Goal: Task Accomplishment & Management: Use online tool/utility

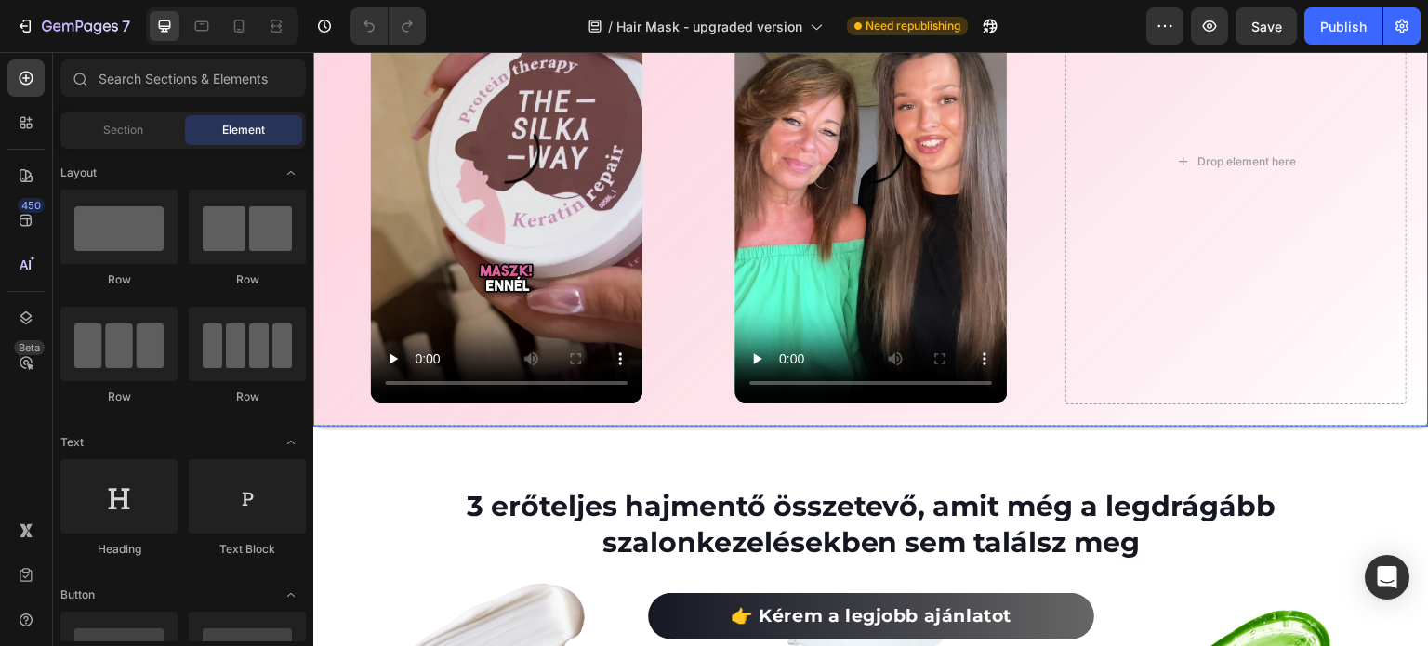
scroll to position [4370, 0]
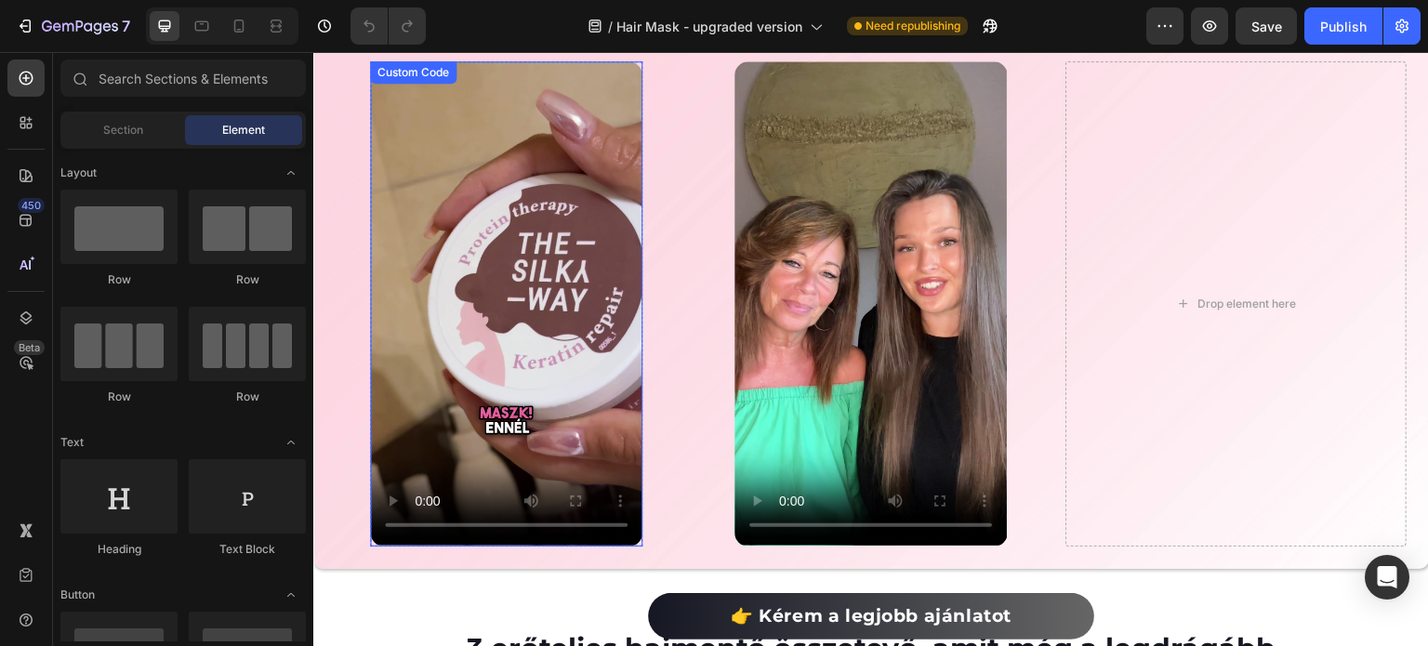
click at [492, 335] on video at bounding box center [506, 303] width 272 height 484
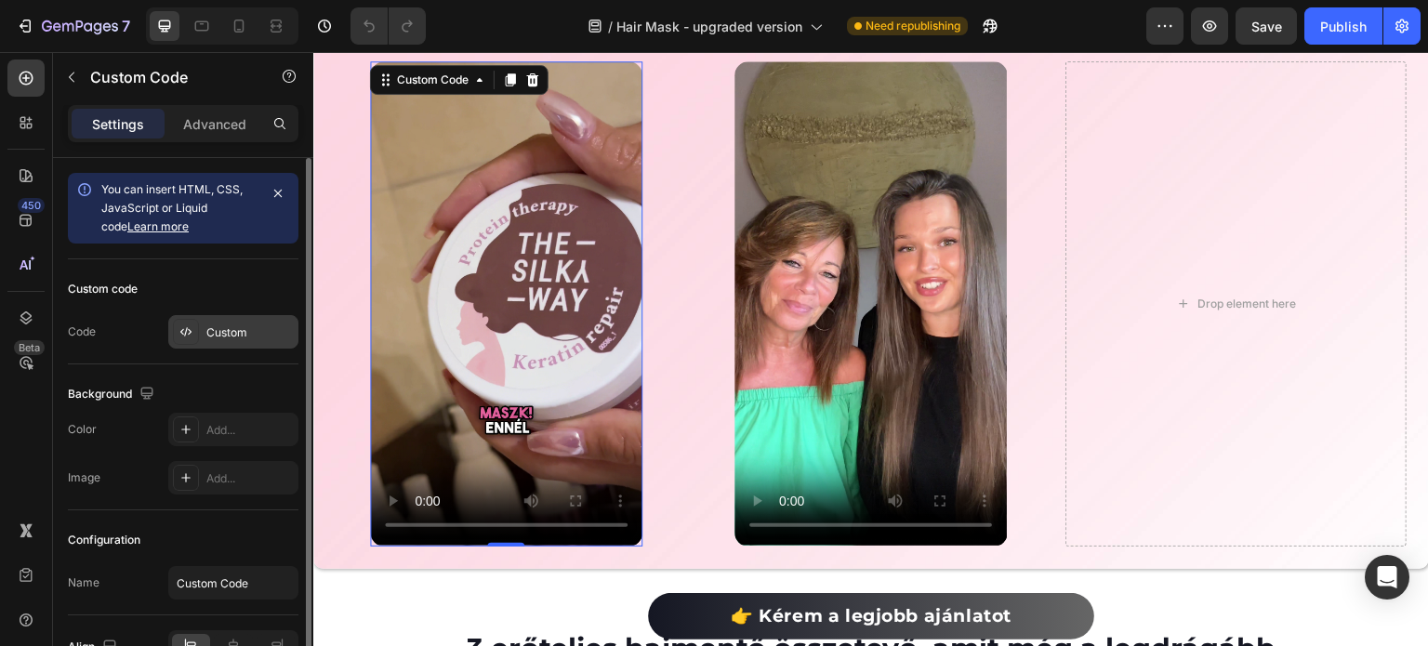
click at [182, 337] on icon at bounding box center [186, 332] width 15 height 15
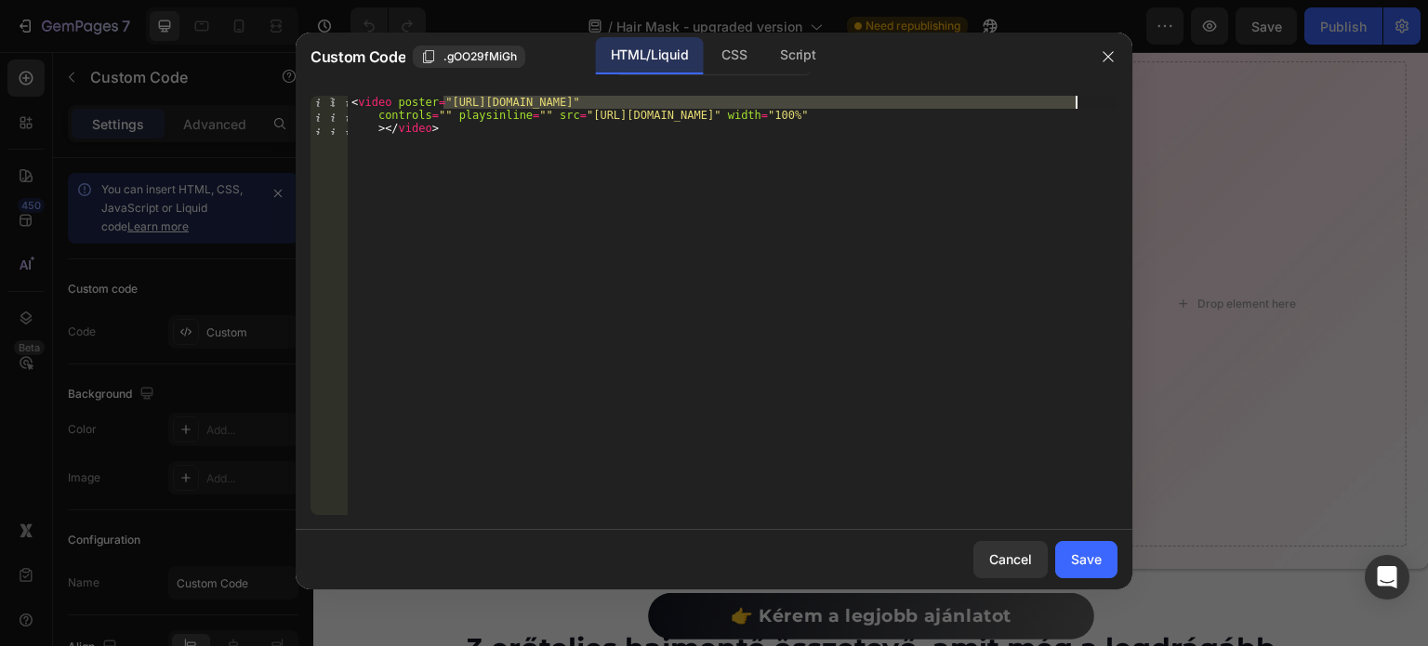
drag, startPoint x: 443, startPoint y: 102, endPoint x: 1072, endPoint y: 107, distance: 629.5
click at [1072, 107] on div "< video poster = "[URL][DOMAIN_NAME]" controls = "" playsinline = "" src = "[UR…" at bounding box center [733, 344] width 770 height 497
paste textarea "06s589.png?v=1756293842"
type textarea "<video poster="[URL][DOMAIN_NAME]" controls="" playsinline="" src="[URL][DOMAIN…"
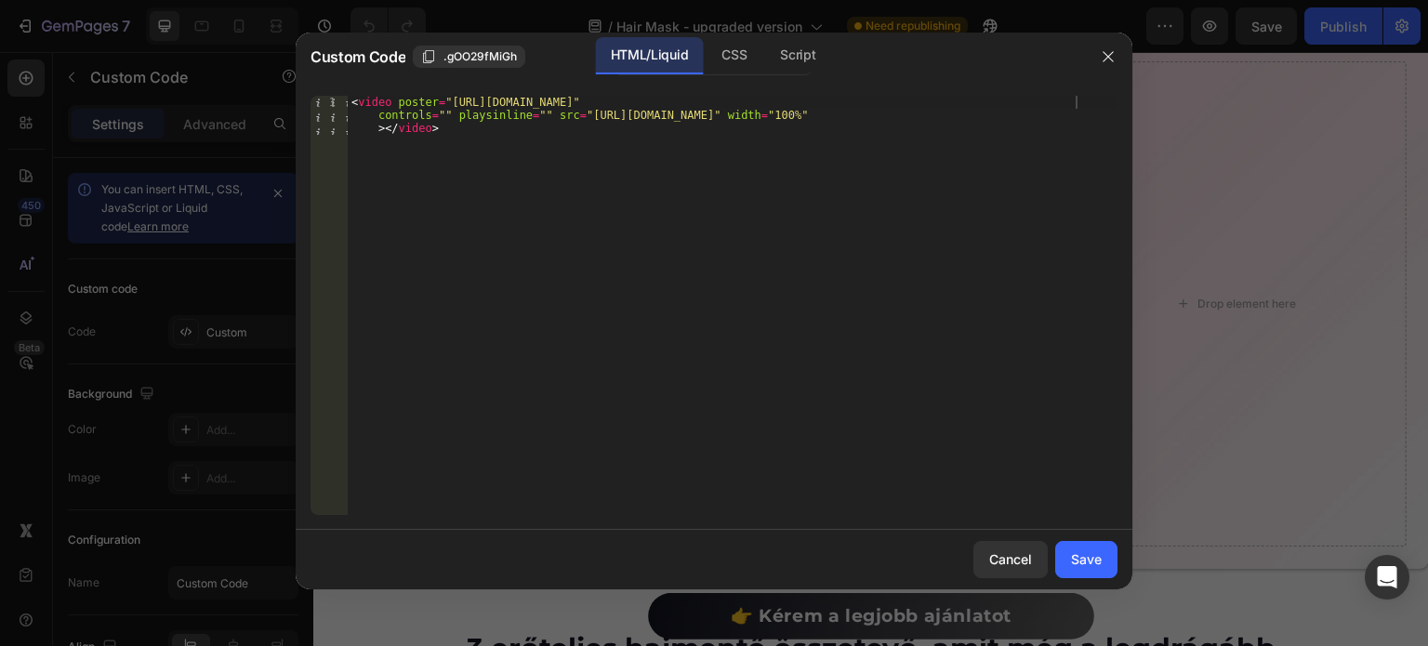
click at [1079, 539] on div "Cancel Save" at bounding box center [714, 560] width 837 height 60
click at [1100, 550] on div "Save" at bounding box center [1086, 560] width 31 height 20
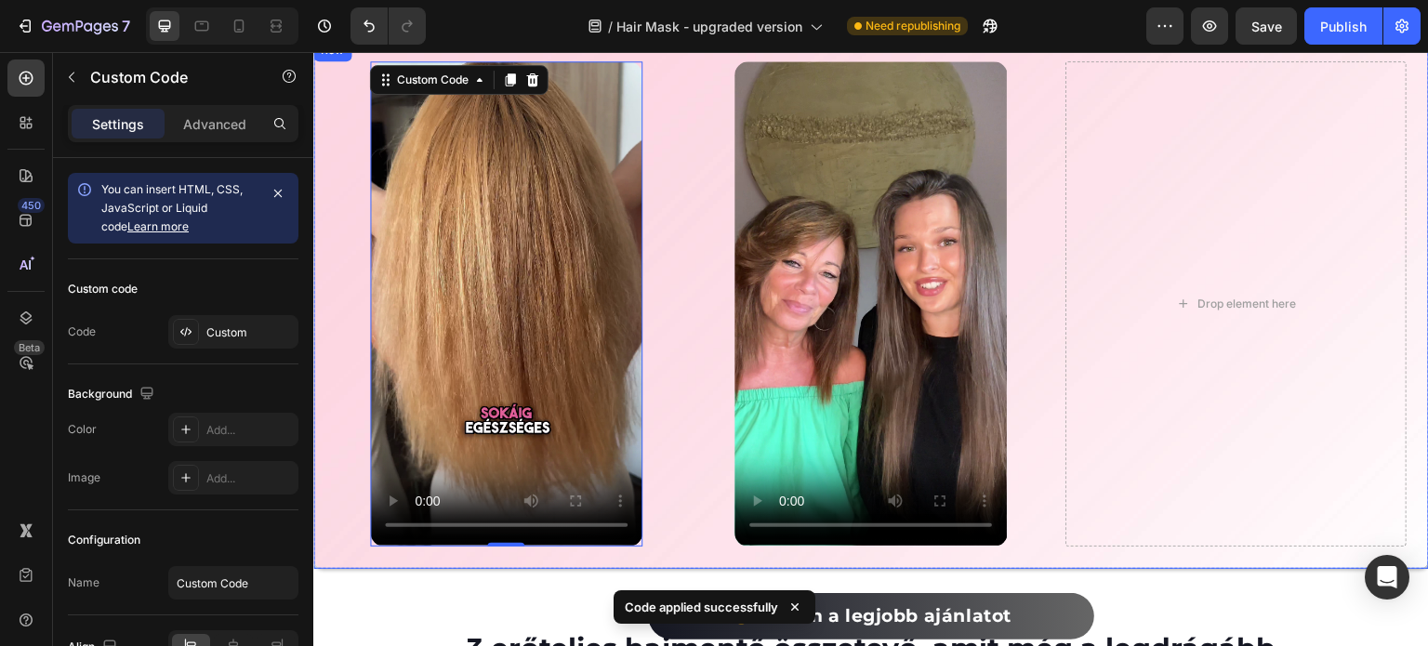
click at [1051, 341] on div "Custom Code 0 Row Custom Code Row Drop element here Row" at bounding box center [871, 303] width 1116 height 529
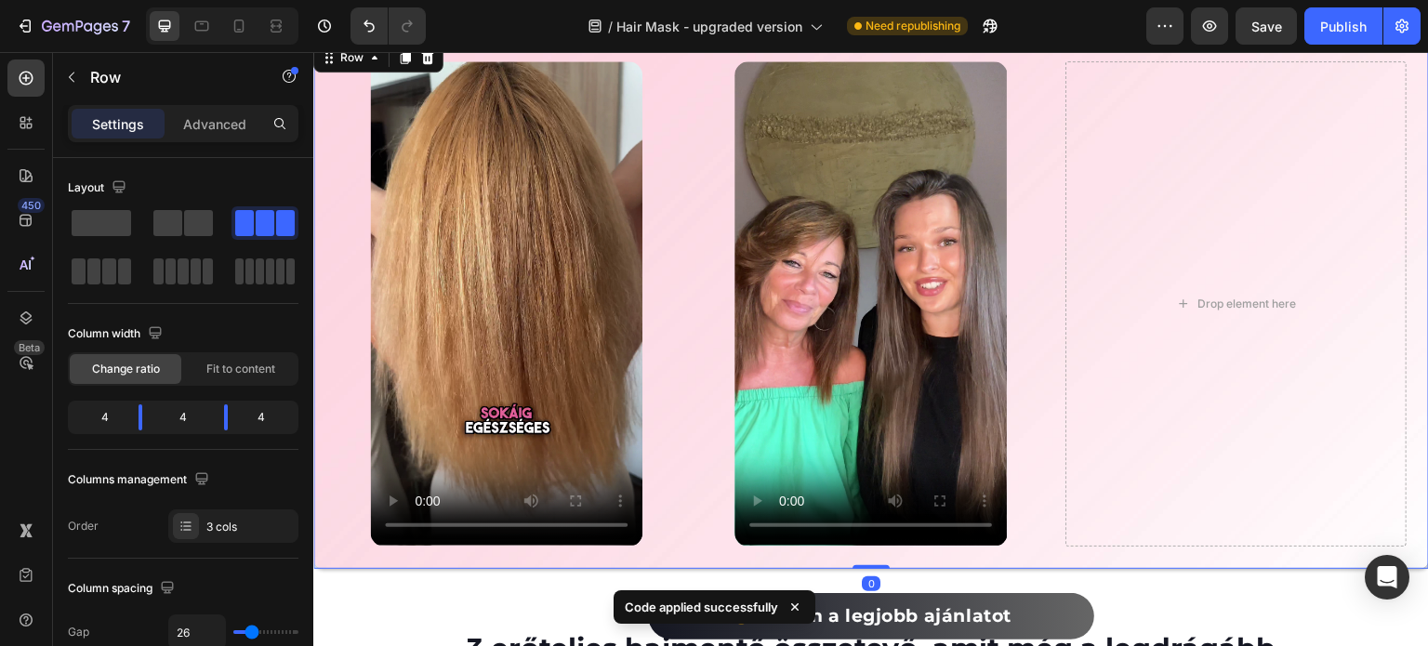
click at [660, 363] on div "Custom Code Row" at bounding box center [506, 303] width 341 height 484
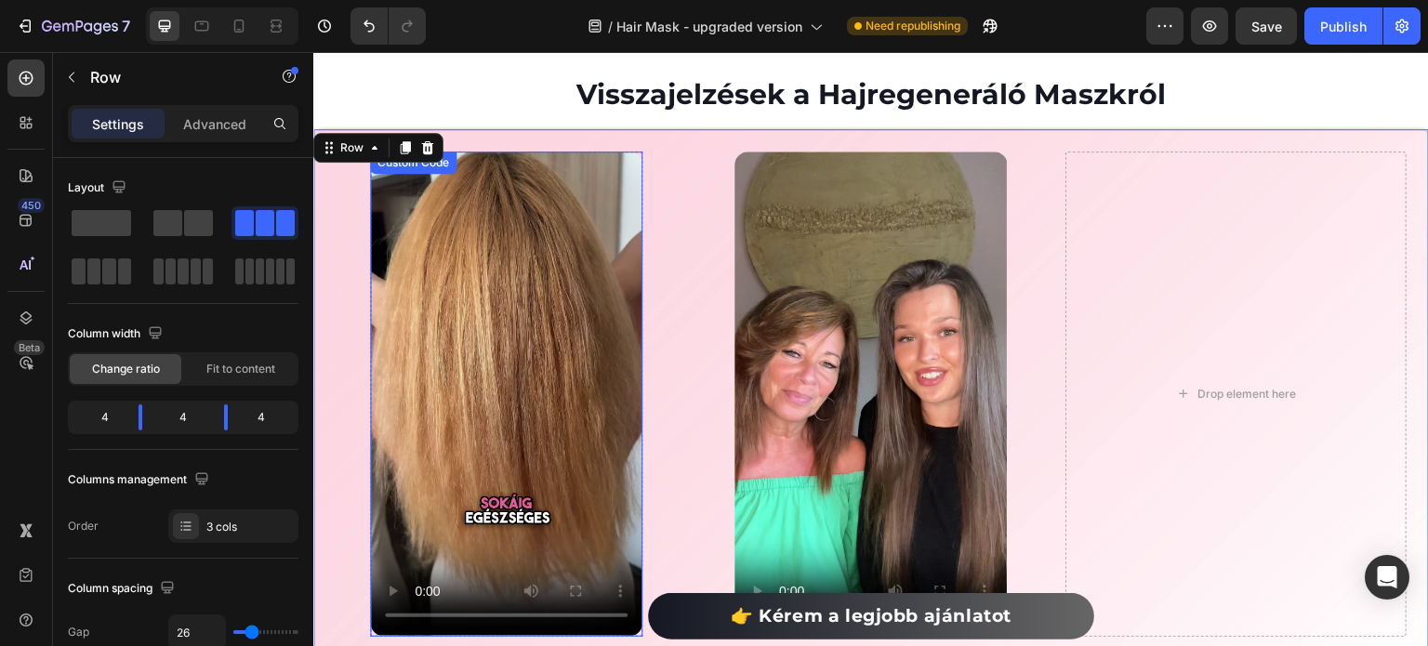
scroll to position [4277, 0]
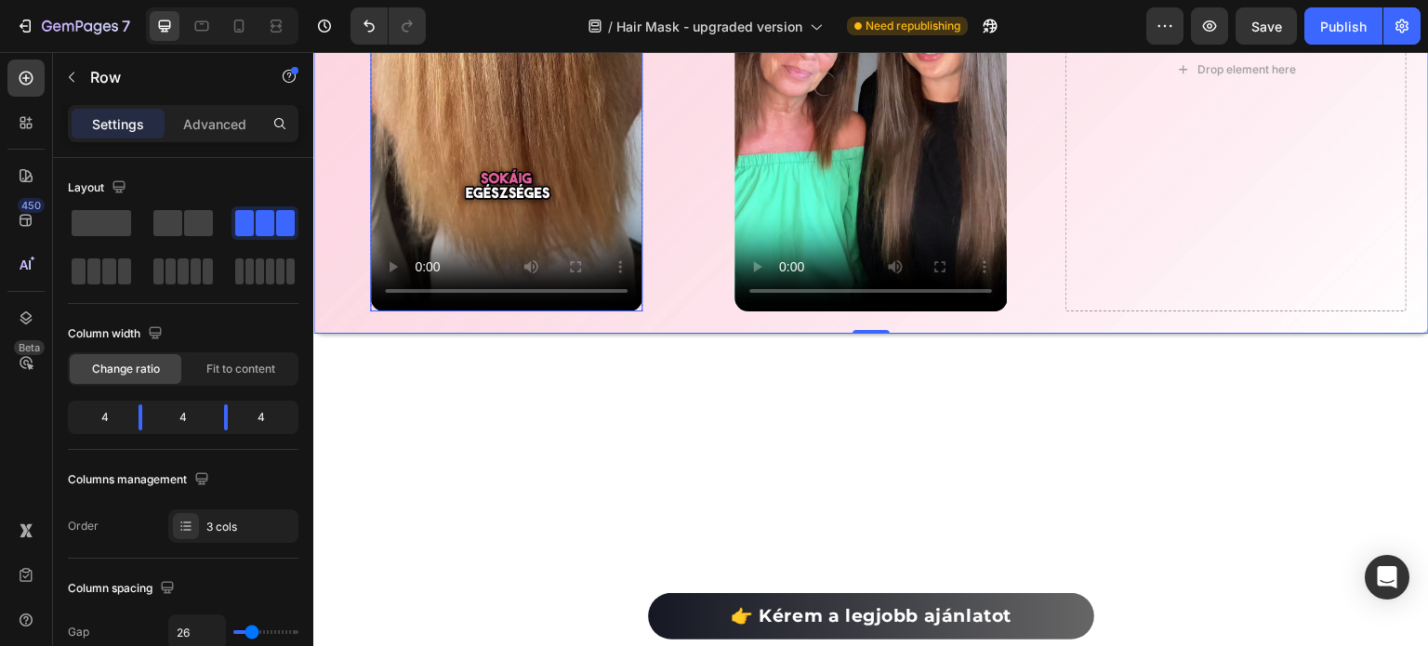
click at [389, 197] on video at bounding box center [506, 69] width 272 height 484
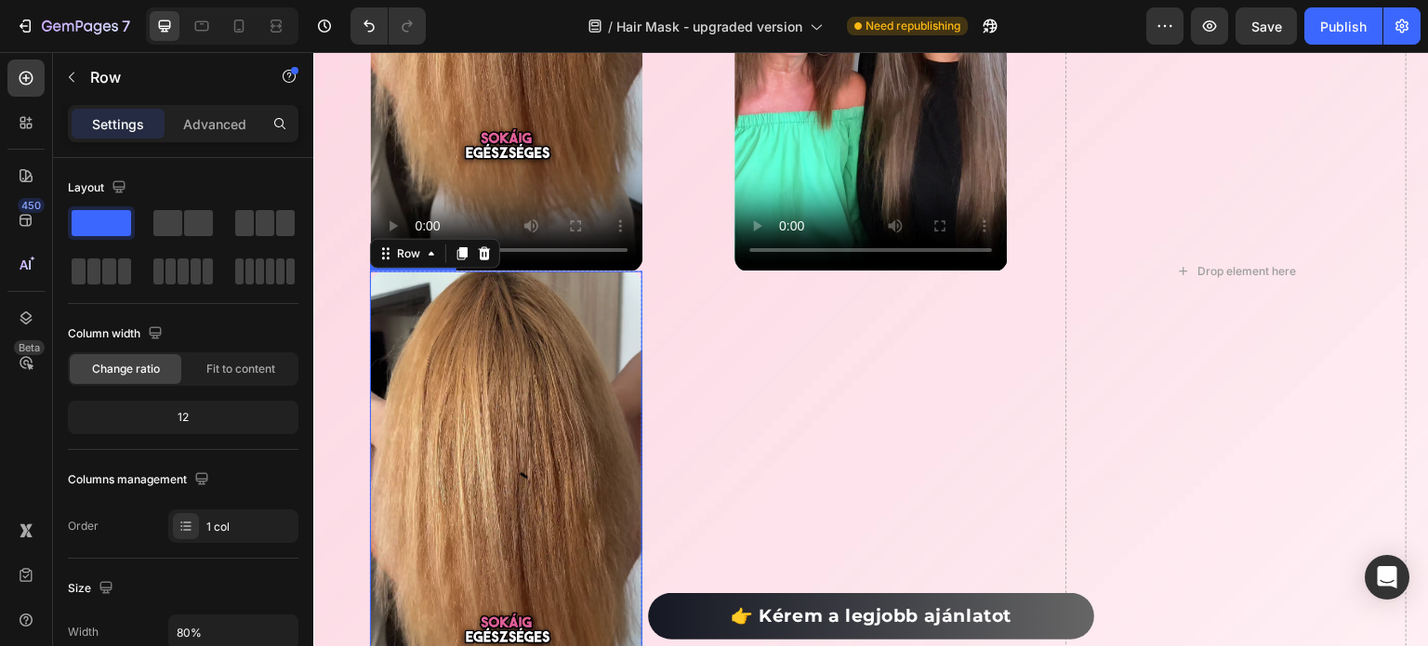
scroll to position [4607, 0]
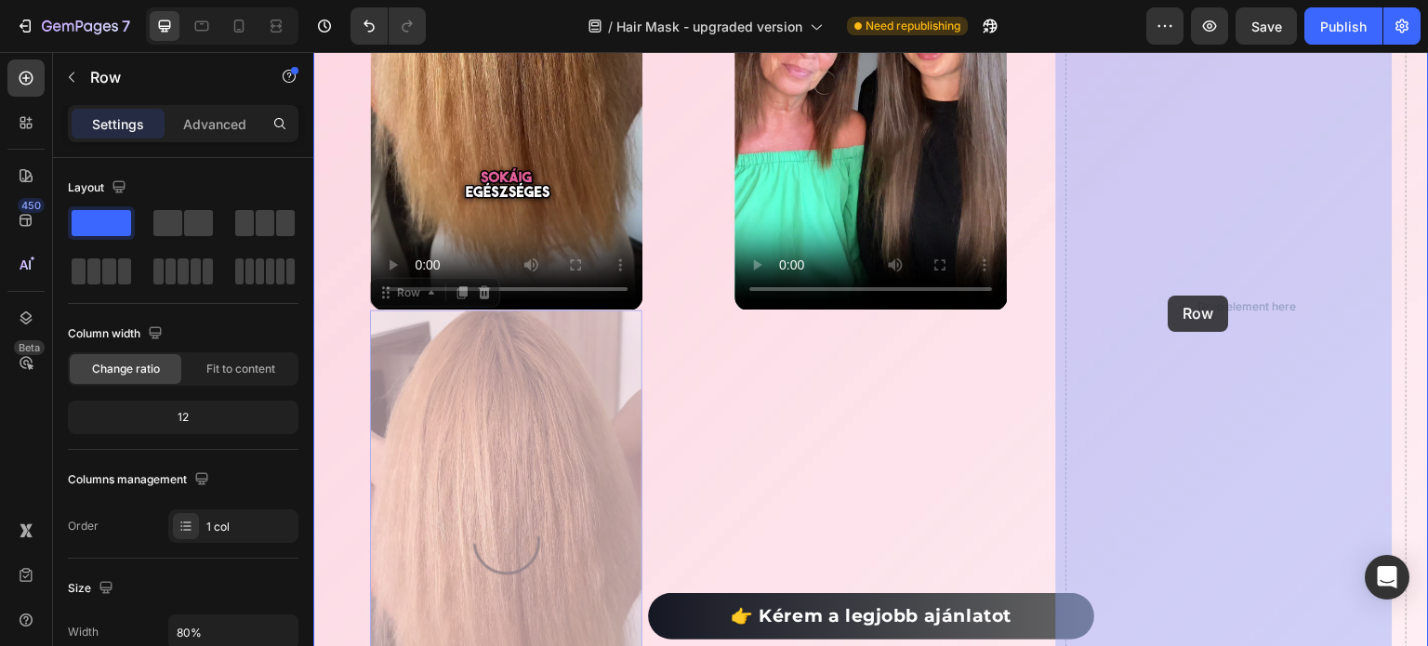
drag, startPoint x: 409, startPoint y: 285, endPoint x: 1169, endPoint y: 296, distance: 759.8
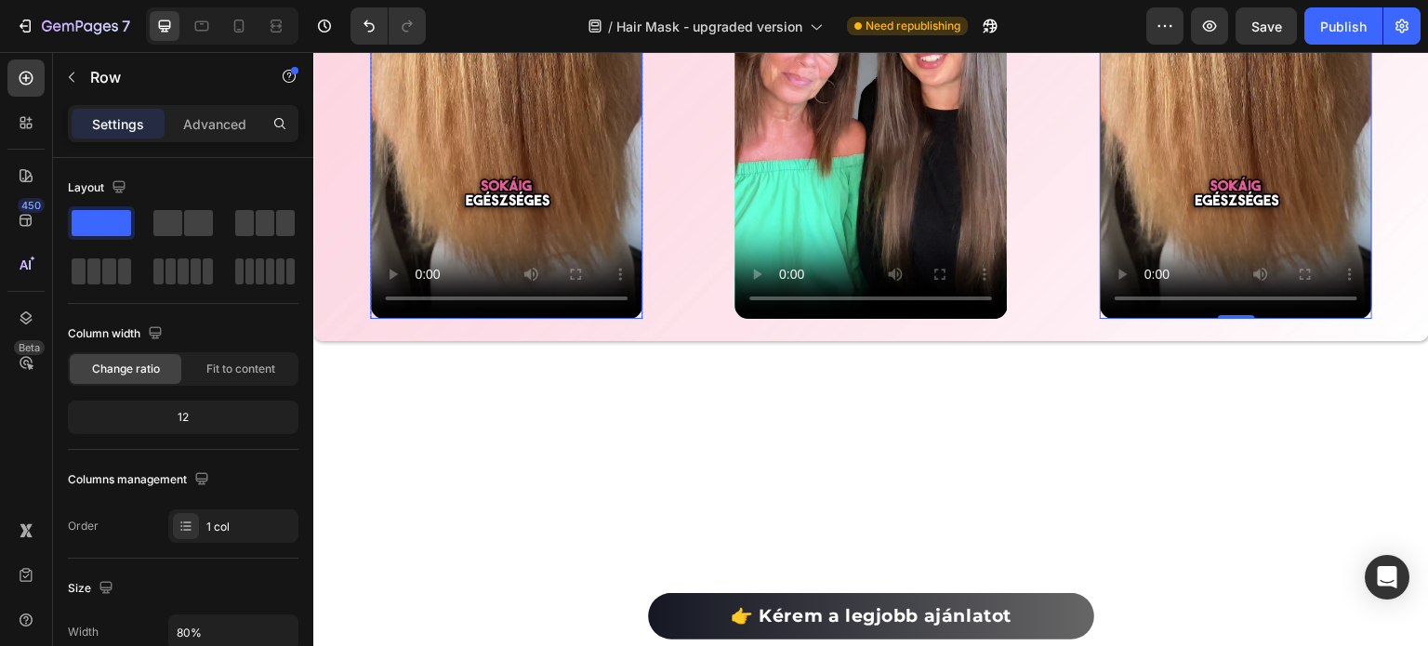
scroll to position [4235, 0]
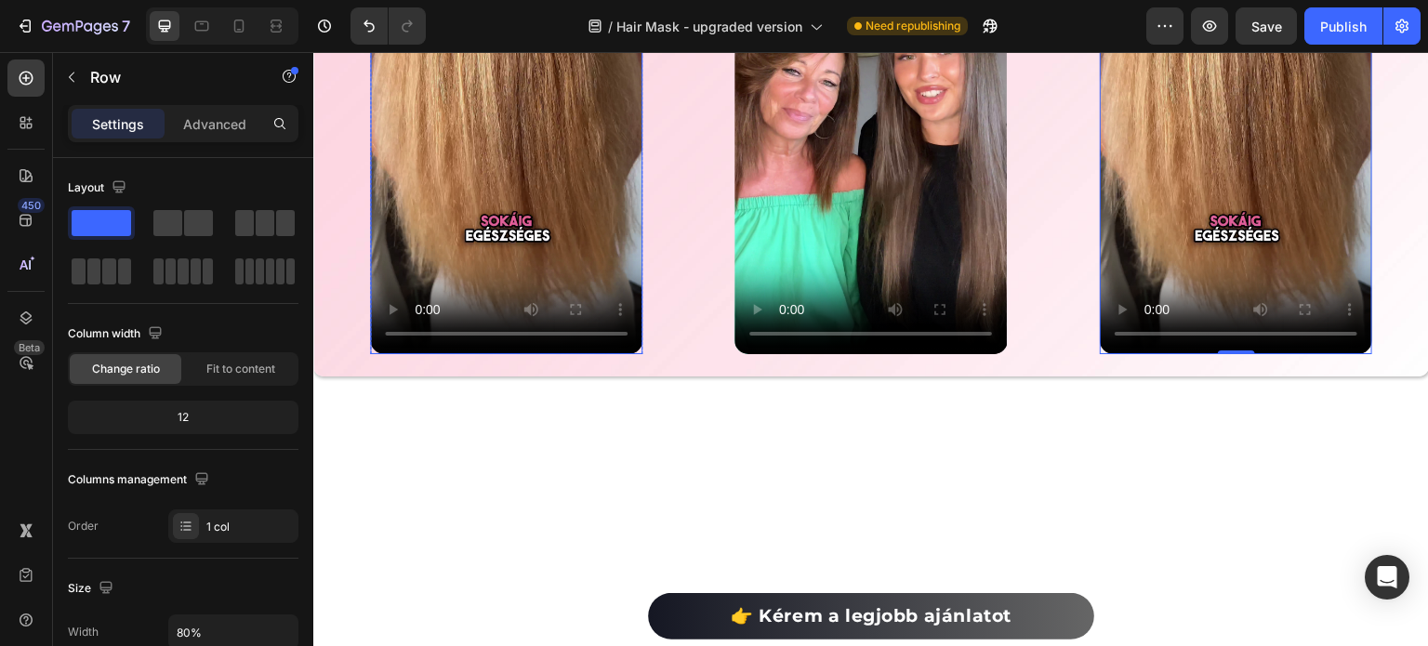
click at [517, 354] on video at bounding box center [506, 112] width 272 height 484
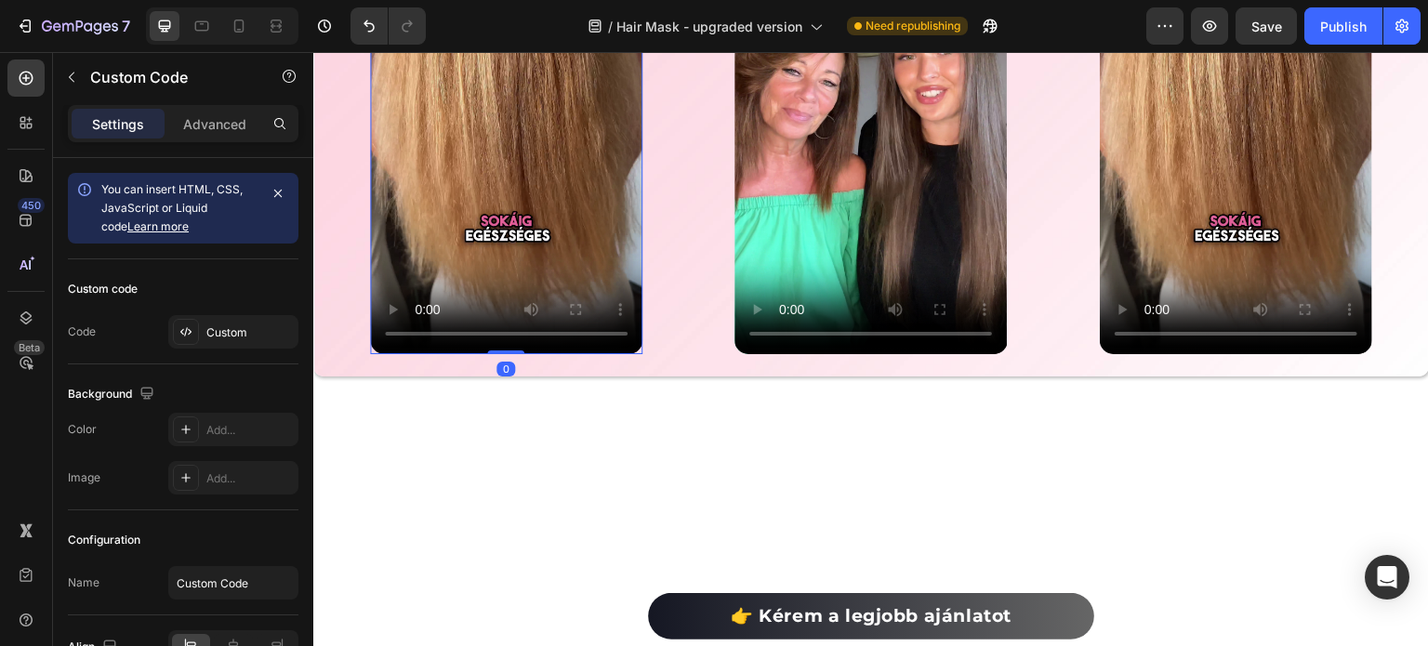
click at [461, 354] on video at bounding box center [506, 112] width 272 height 484
click at [270, 322] on div "Custom" at bounding box center [233, 331] width 130 height 33
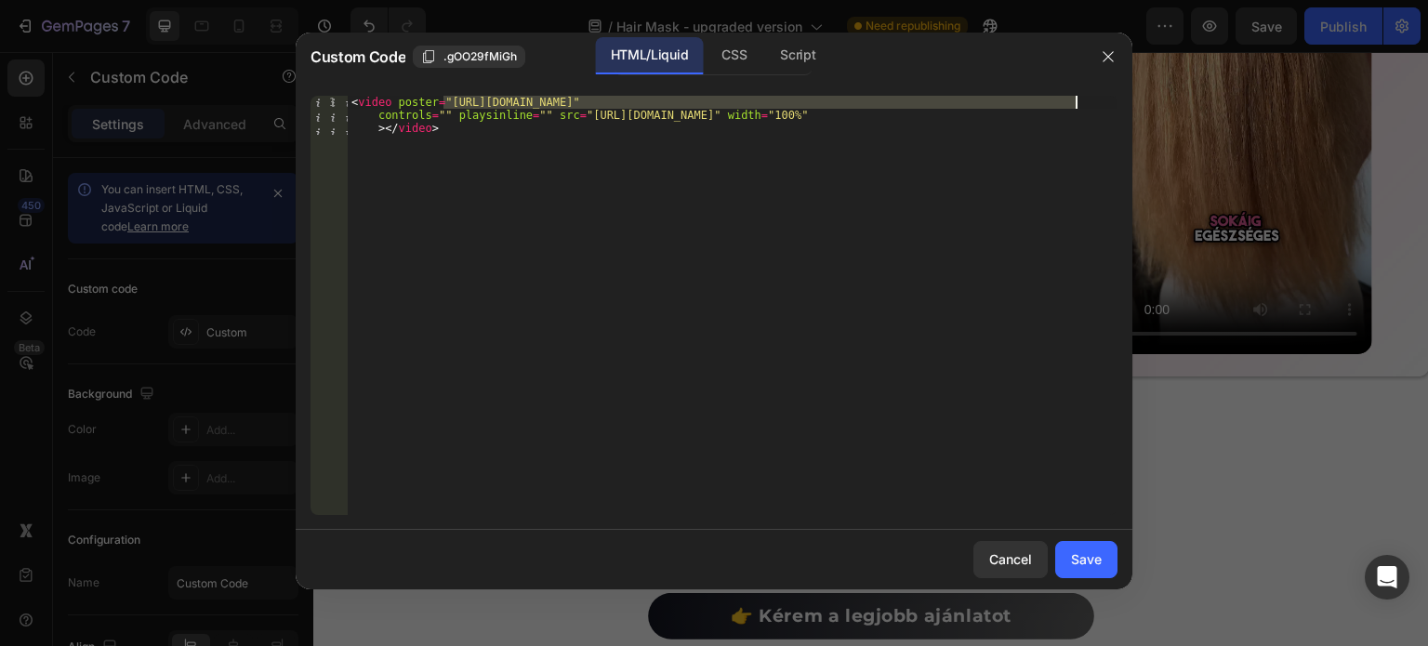
drag, startPoint x: 441, startPoint y: 100, endPoint x: 1073, endPoint y: 99, distance: 632.3
click at [1073, 99] on div "< video poster = "[URL][DOMAIN_NAME]" controls = "" playsinline = "" src = "[UR…" at bounding box center [733, 344] width 770 height 497
paste textarea "4h10m38s340.png?v=1756296760"
type textarea "<video poster="[URL][DOMAIN_NAME]" controls="" playsinline="" src="[URL][DOMAIN…"
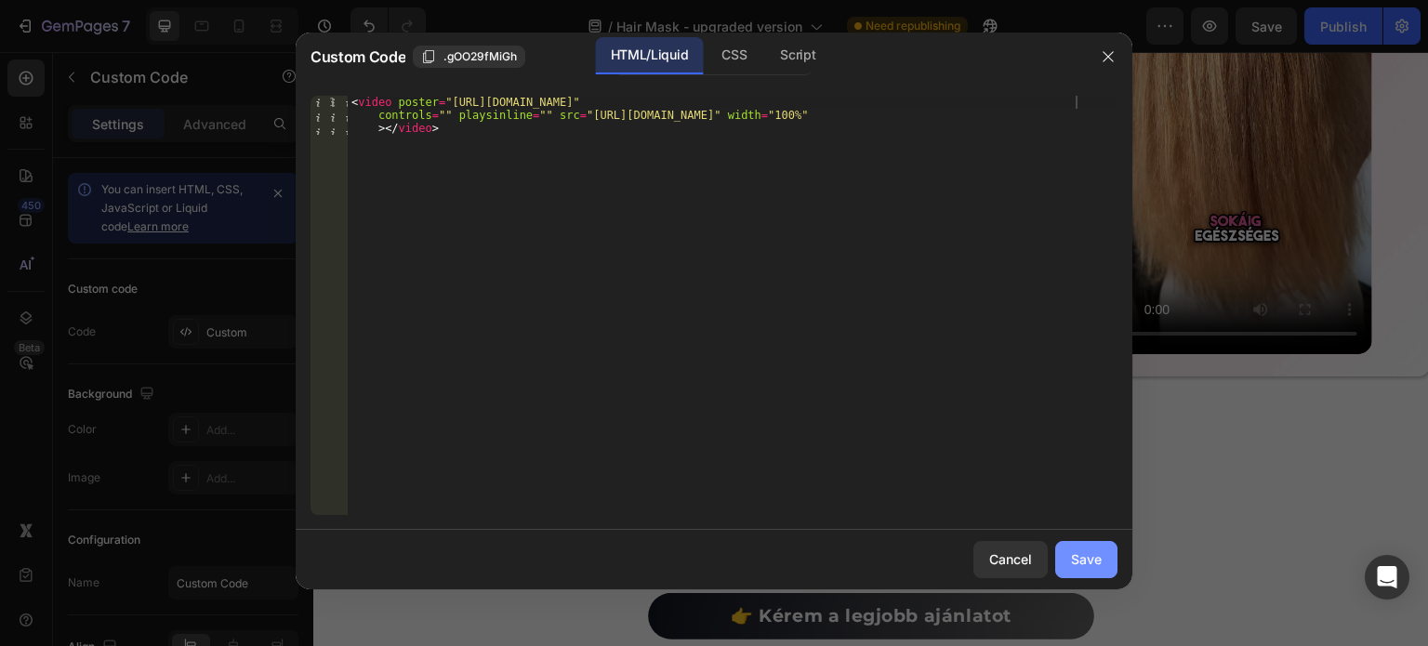
click at [1105, 550] on button "Save" at bounding box center [1086, 559] width 62 height 37
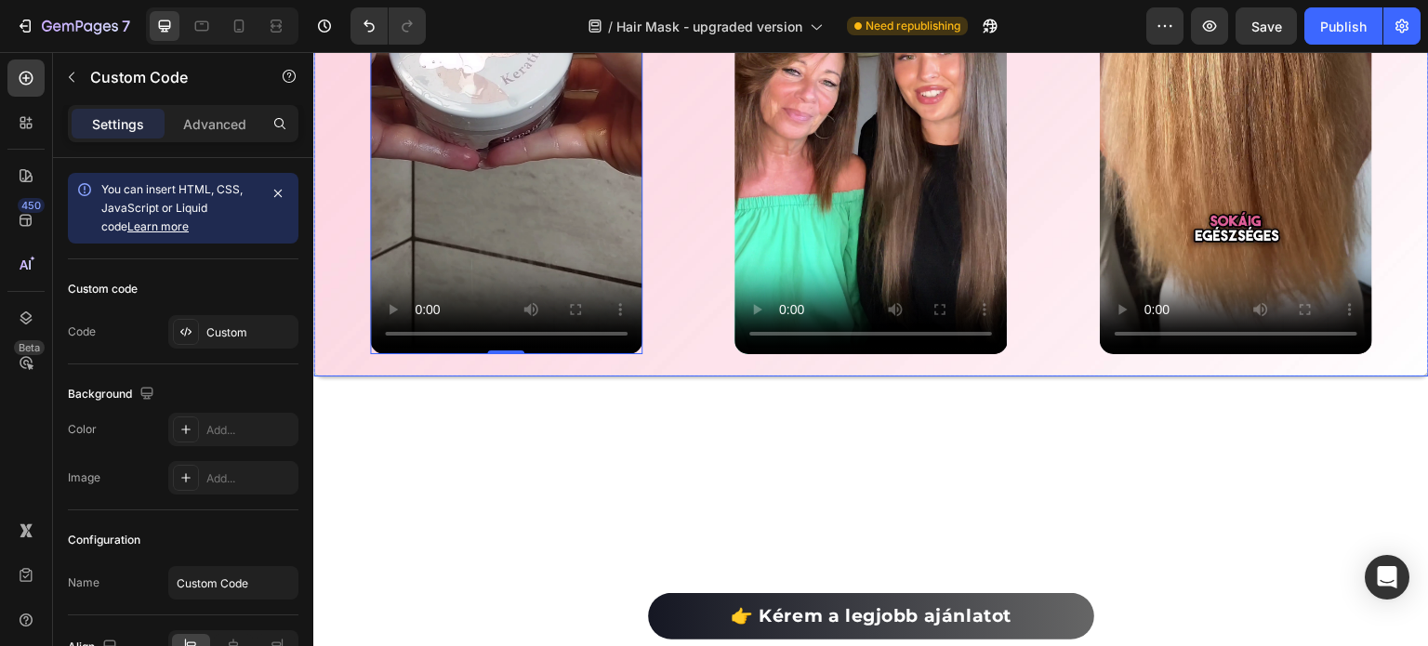
click at [670, 189] on div "Custom Code 0 Row Custom Code Row Custom Code Row Row" at bounding box center [871, 111] width 1116 height 529
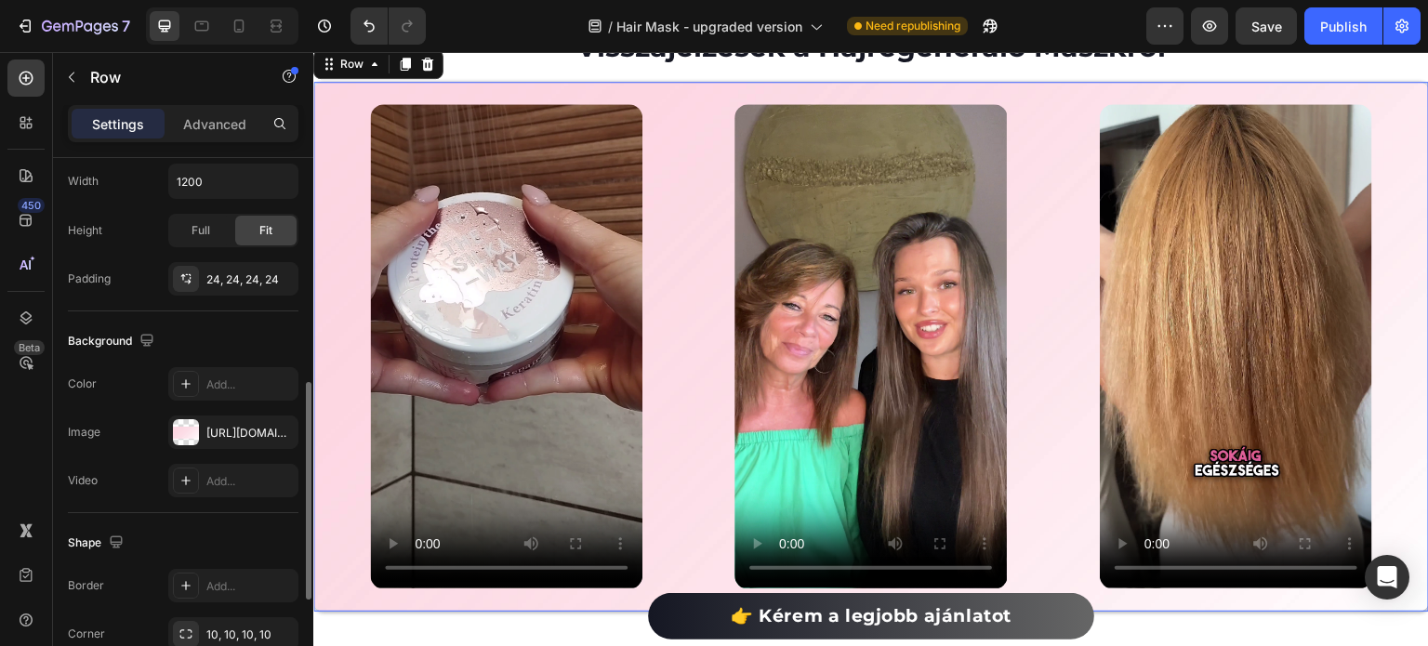
scroll to position [651, 0]
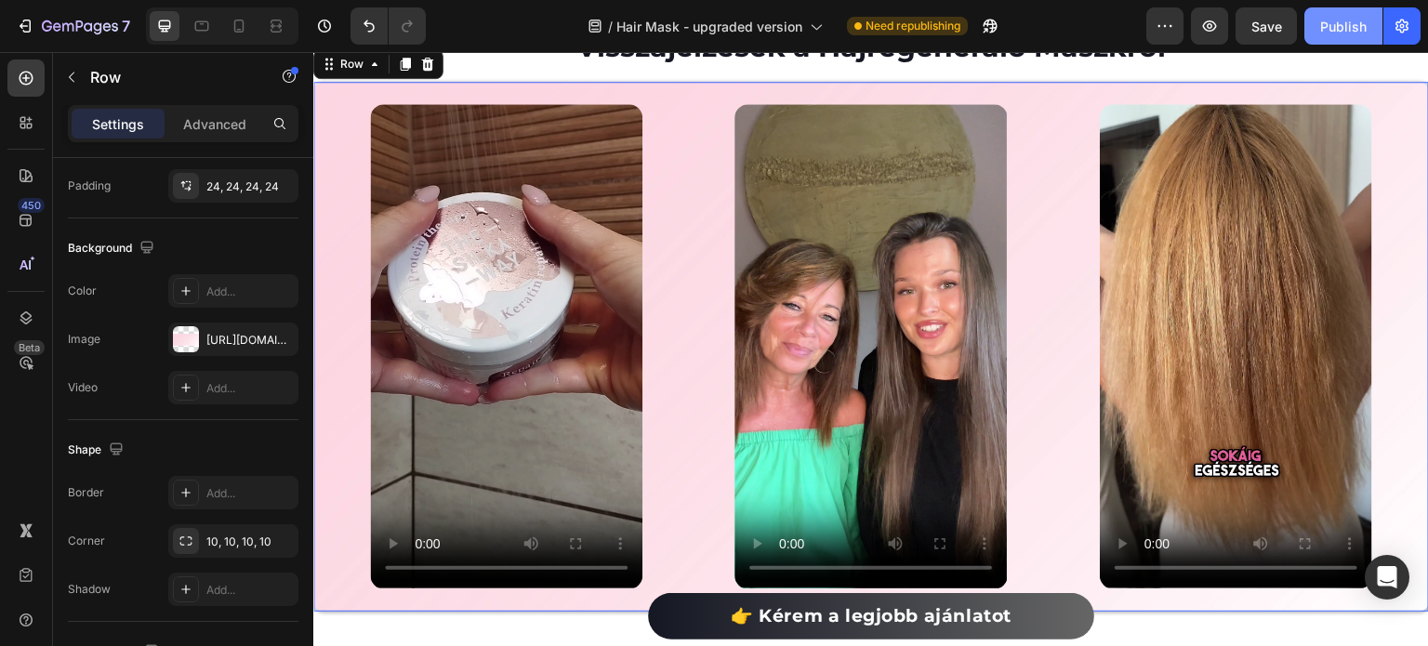
click at [1350, 36] on button "Publish" at bounding box center [1344, 25] width 78 height 37
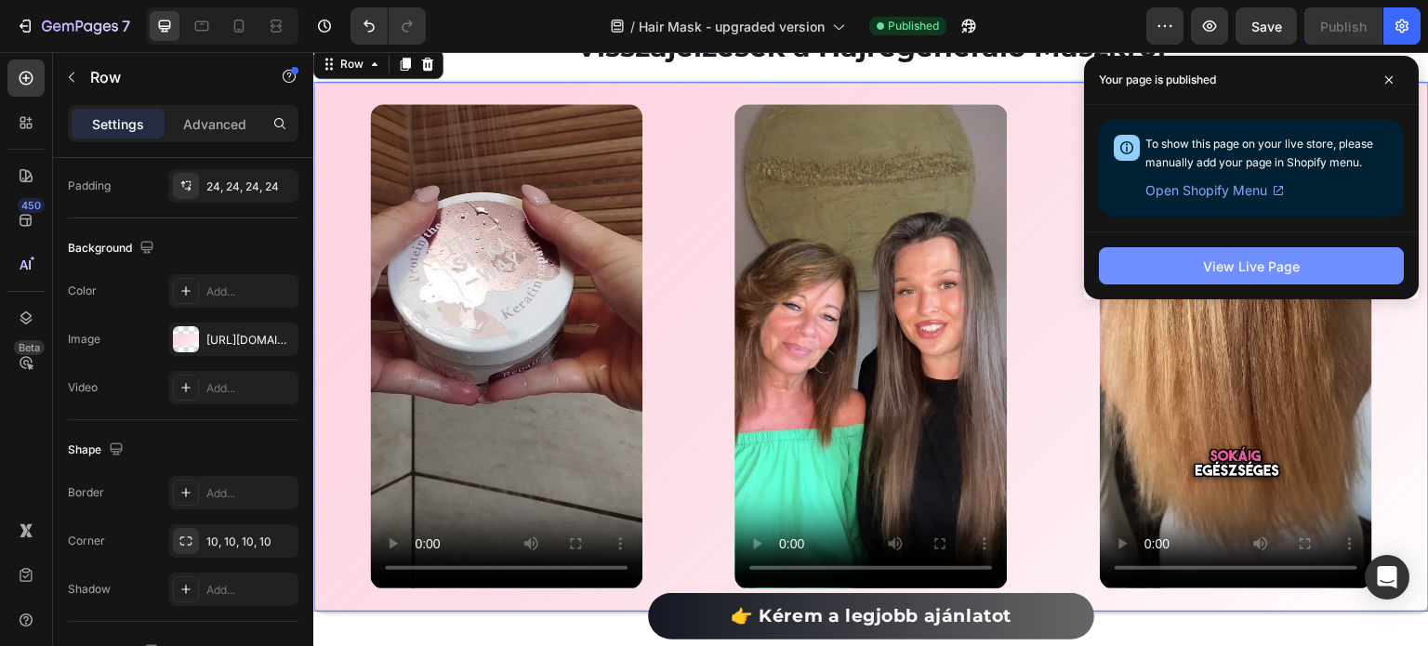
click at [1175, 278] on button "View Live Page" at bounding box center [1251, 265] width 305 height 37
